Goal: Information Seeking & Learning: Learn about a topic

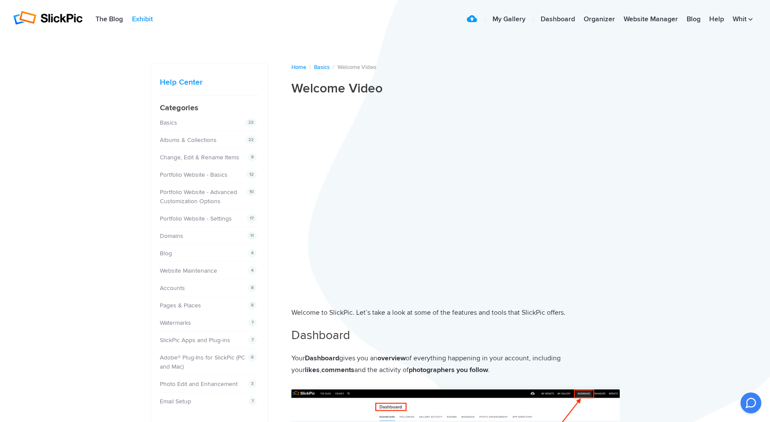
click at [143, 18] on link "Exhibit" at bounding box center [143, 19] width 30 height 17
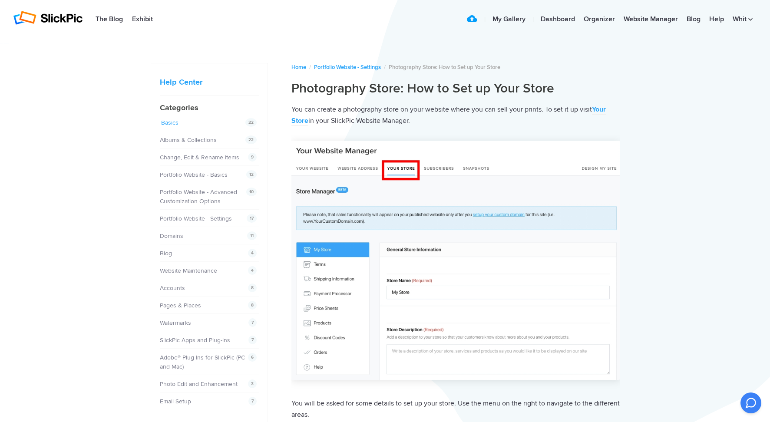
click at [165, 120] on link "Basics" at bounding box center [169, 122] width 17 height 7
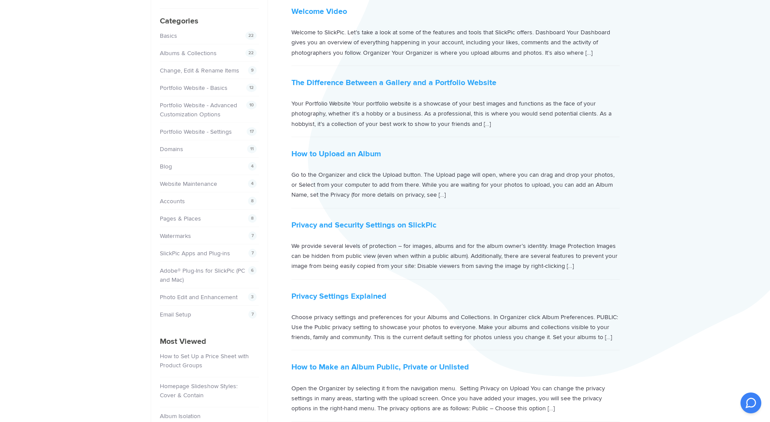
scroll to position [130, 0]
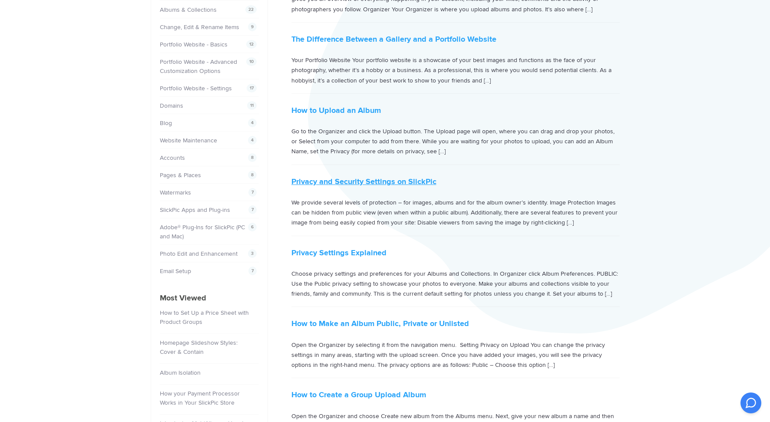
click at [351, 180] on link "Privacy and Security Settings on SlickPic" at bounding box center [363, 182] width 145 height 10
